Goal: Transaction & Acquisition: Purchase product/service

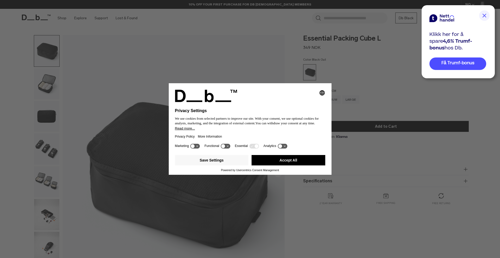
click at [260, 163] on button "Accept All" at bounding box center [288, 160] width 74 height 10
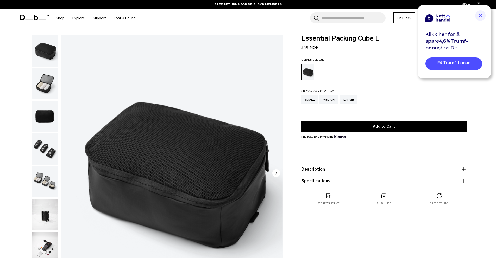
click at [48, 152] on img "button" at bounding box center [44, 149] width 25 height 31
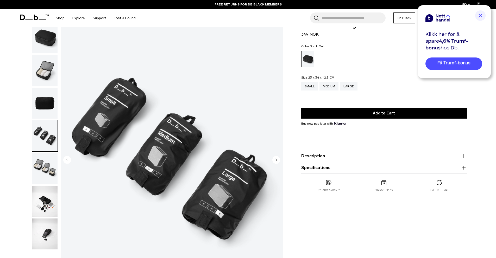
scroll to position [17, 0]
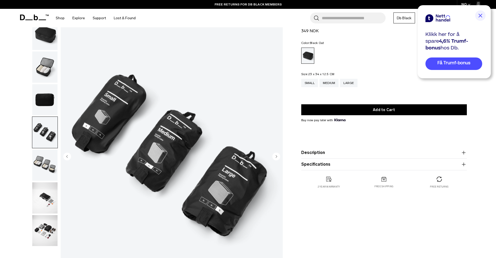
click at [45, 161] on img "button" at bounding box center [44, 165] width 25 height 31
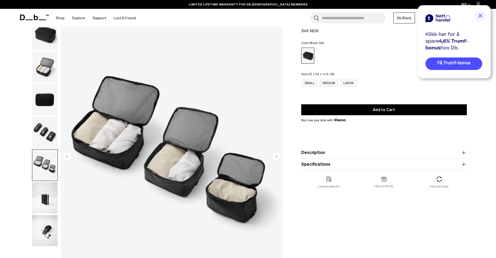
click at [38, 197] on img "button" at bounding box center [44, 197] width 25 height 31
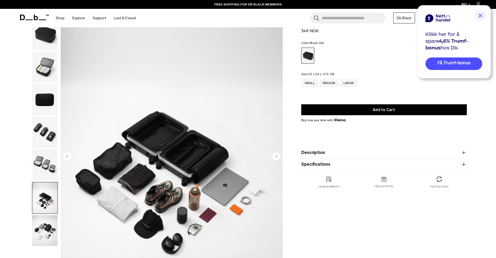
click at [46, 228] on img "button" at bounding box center [44, 230] width 25 height 31
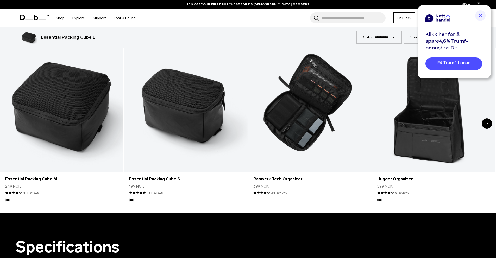
scroll to position [0, 0]
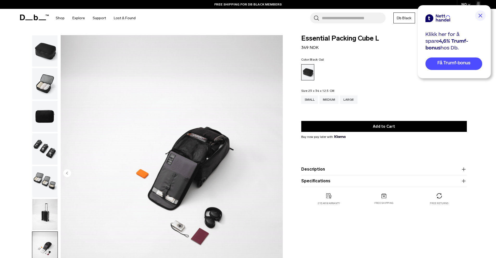
click at [35, 18] on icon at bounding box center [34, 18] width 29 height 6
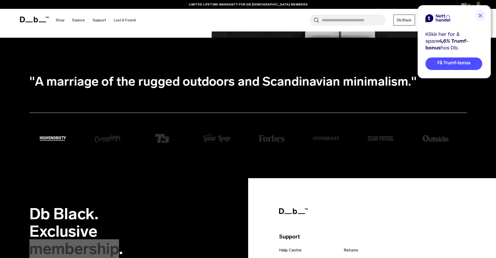
scroll to position [1107, 0]
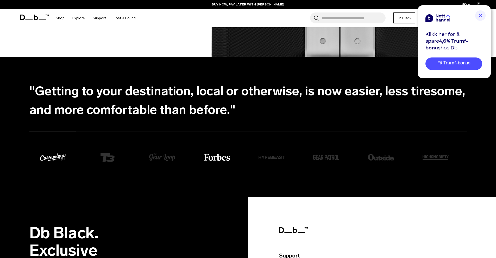
click at [217, 157] on img "1 / 8" at bounding box center [217, 157] width 26 height 7
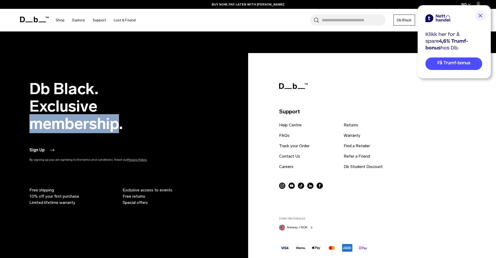
scroll to position [1278, 0]
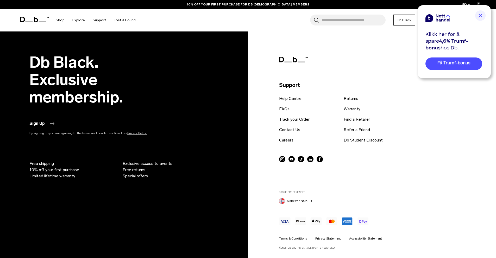
click at [226, 188] on div "Db Black. Exclusive membership. Sign Up By signing up you are agreeing to the t…" at bounding box center [247, 152] width 437 height 196
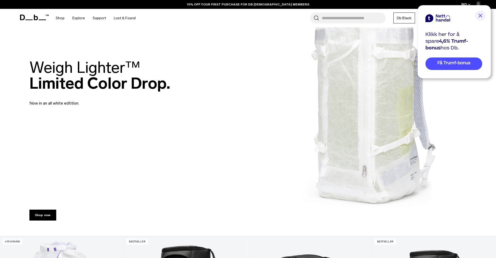
scroll to position [0, 0]
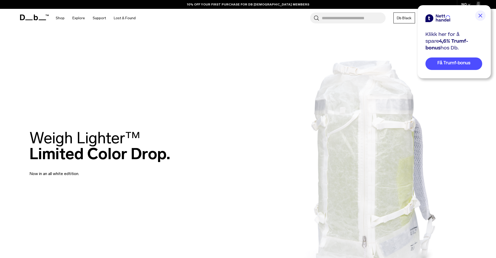
click at [481, 12] on img at bounding box center [480, 15] width 10 height 10
